Goal: Information Seeking & Learning: Find specific fact

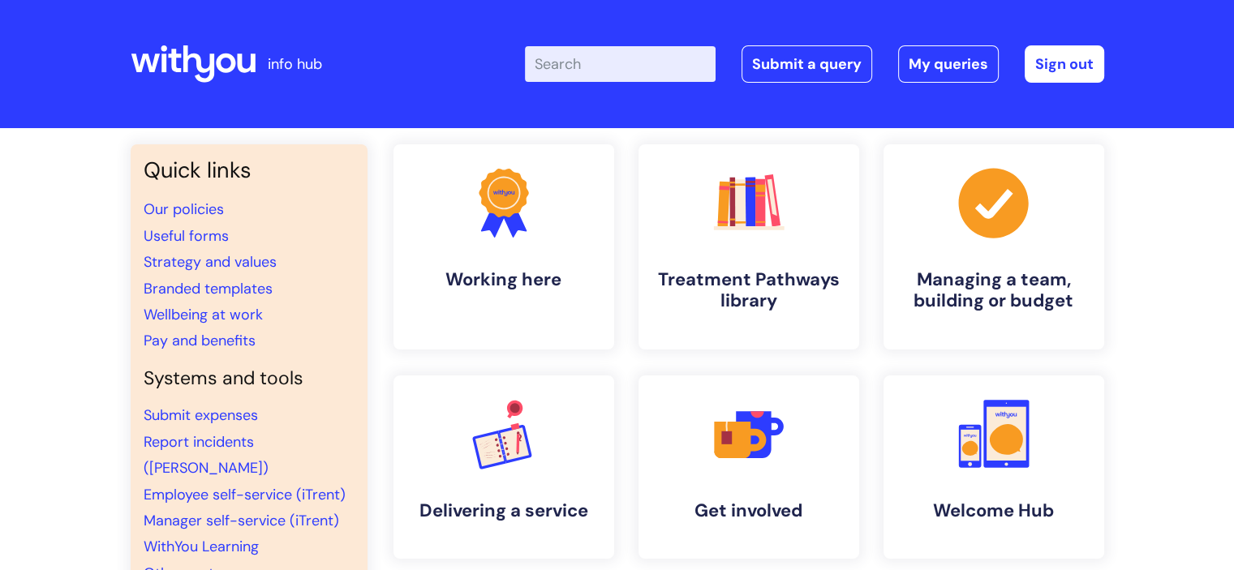
click at [577, 47] on input "Enter your search term here..." at bounding box center [620, 64] width 191 height 36
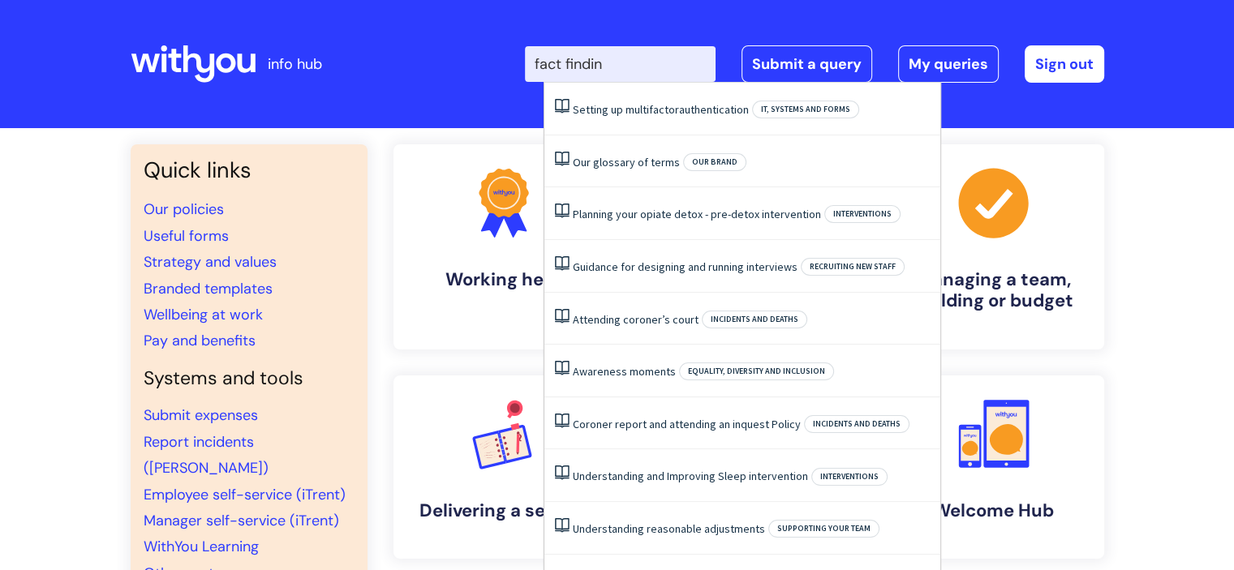
type input "fact finding"
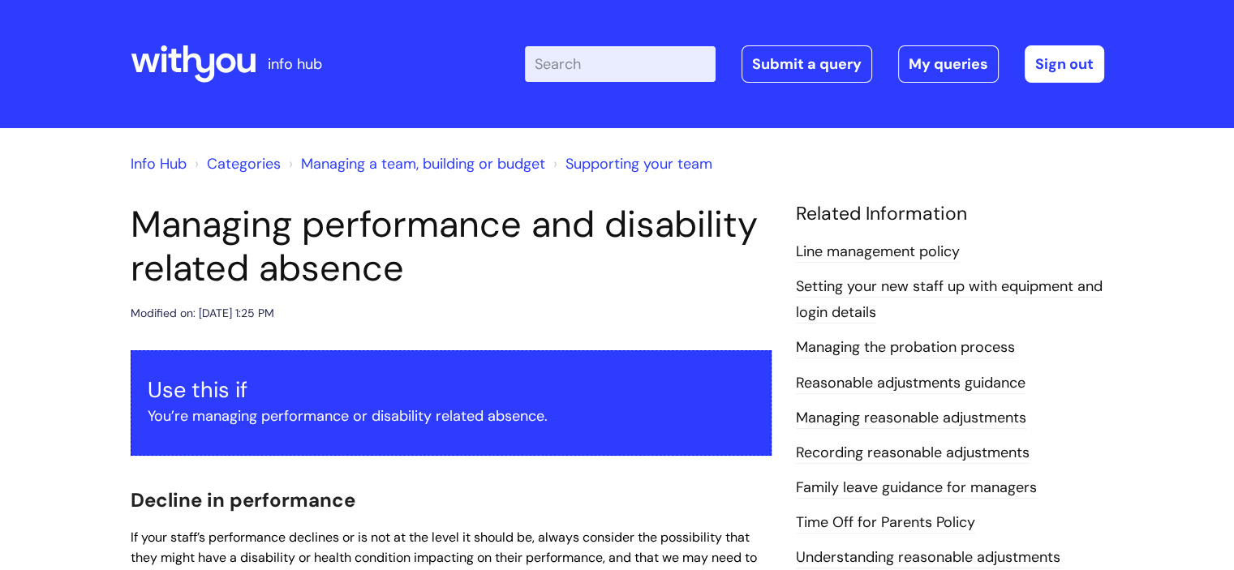
click at [675, 74] on input "Enter your search term here..." at bounding box center [620, 64] width 191 height 36
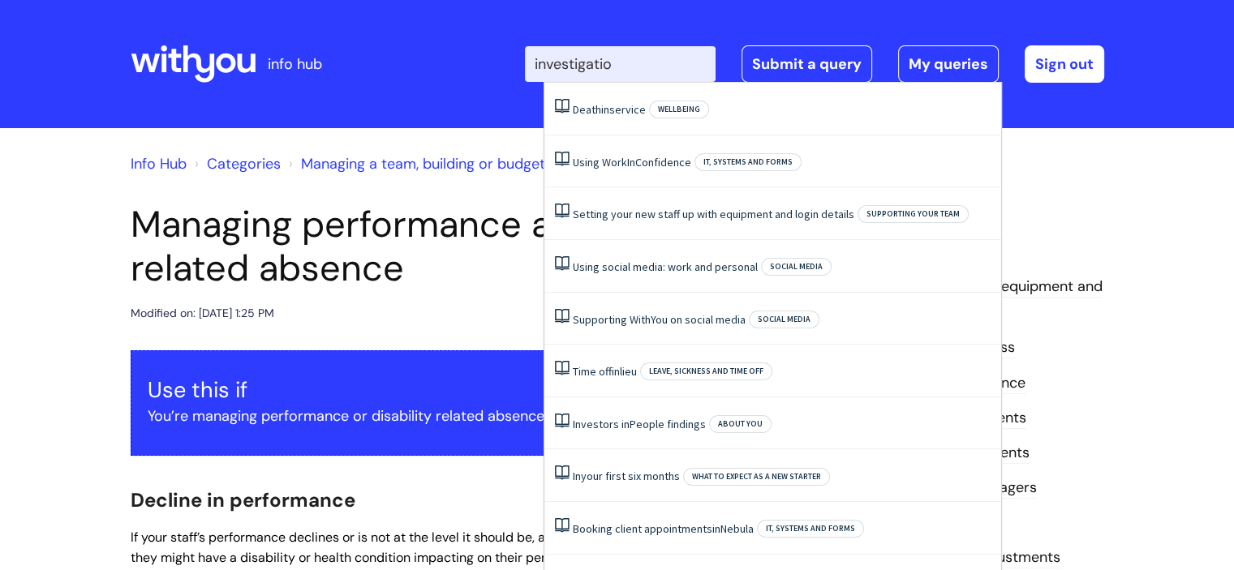
type input "investigation"
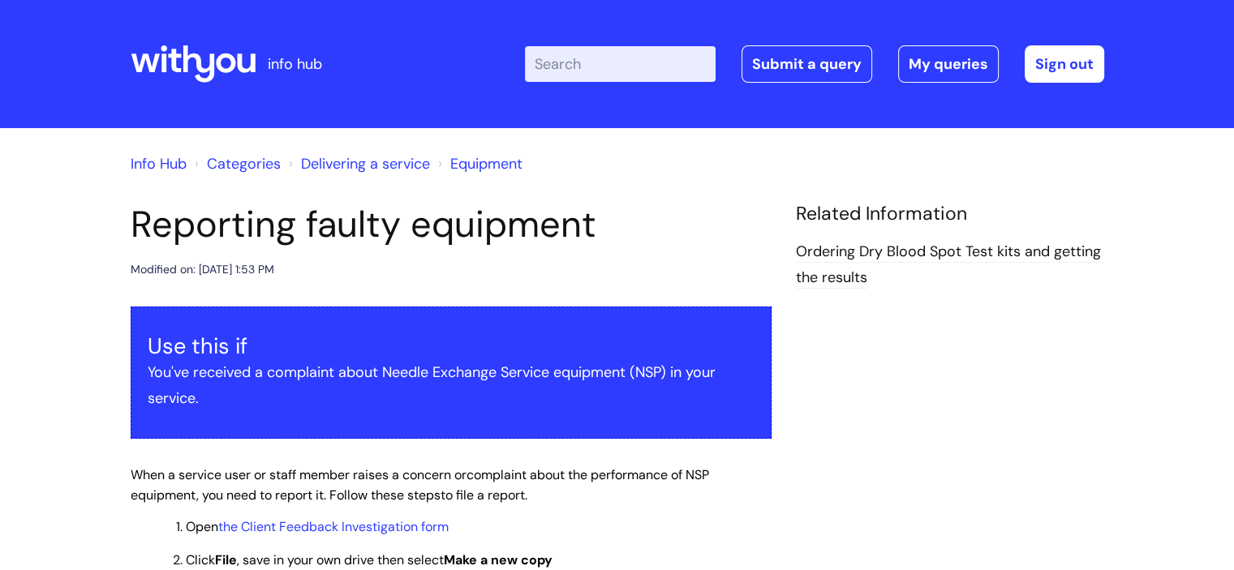
click at [607, 69] on input "Enter your search term here..." at bounding box center [620, 64] width 191 height 36
click at [608, 58] on input "Enter your search term here..." at bounding box center [620, 64] width 191 height 36
